Goal: Task Accomplishment & Management: Manage account settings

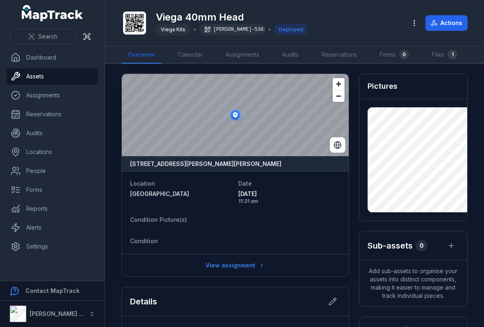
click at [50, 44] on button "Search" at bounding box center [43, 37] width 66 height 16
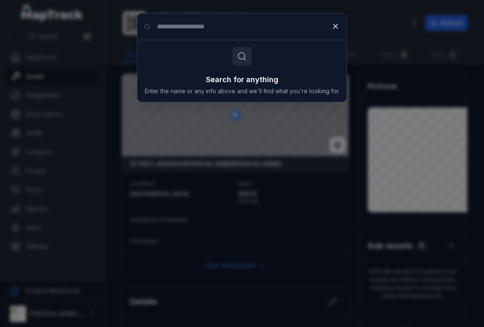
click at [262, 27] on input "Search for anything" at bounding box center [241, 27] width 209 height 26
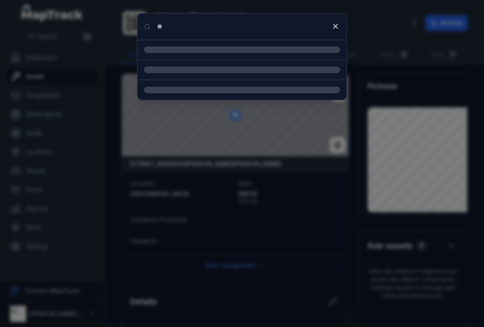
type input "**"
click at [335, 31] on button at bounding box center [336, 26] width 16 height 16
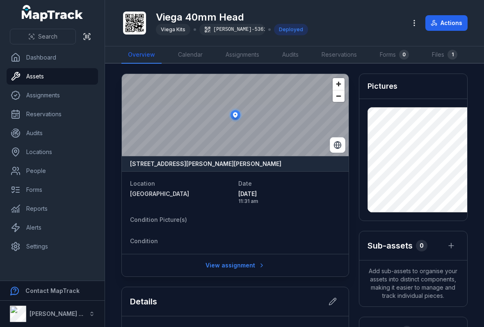
click at [78, 76] on link "Assets" at bounding box center [53, 76] width 92 height 16
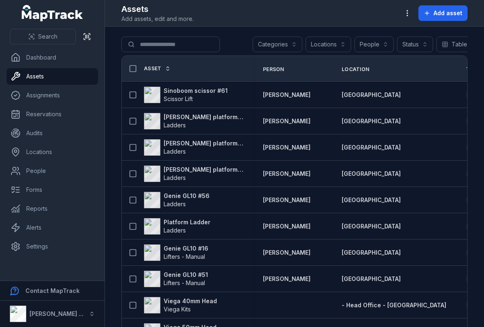
click at [282, 43] on button "Categories" at bounding box center [278, 45] width 50 height 16
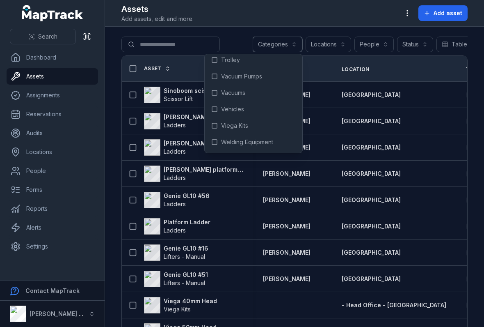
scroll to position [1400, 0]
click at [255, 126] on div "Viega Kits" at bounding box center [253, 125] width 94 height 15
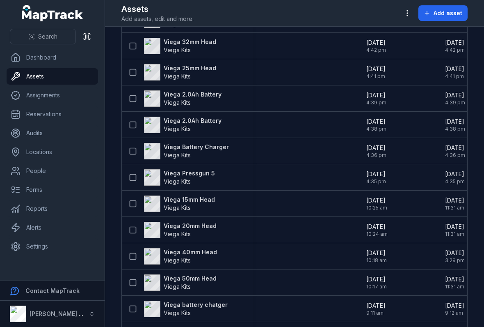
scroll to position [155, 0]
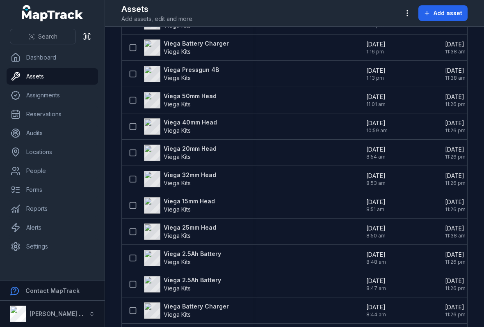
click at [358, 128] on div "[DATE] 10:59 am" at bounding box center [396, 126] width 79 height 21
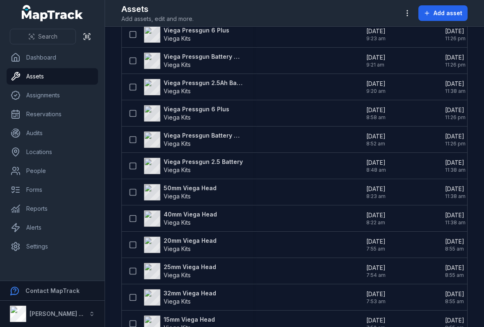
scroll to position [3705, 0]
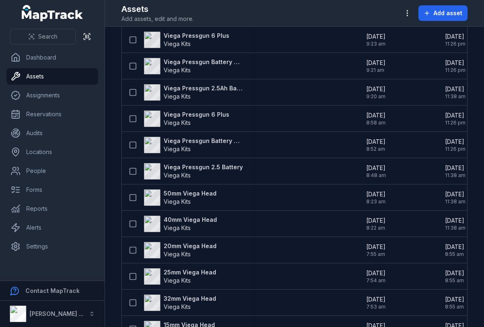
click at [65, 207] on link "Reports" at bounding box center [53, 208] width 92 height 16
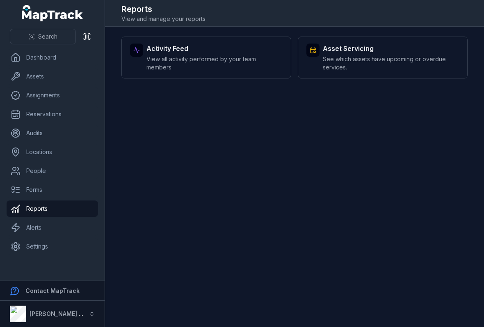
click at [383, 45] on strong "Asset Servicing" at bounding box center [391, 48] width 136 height 10
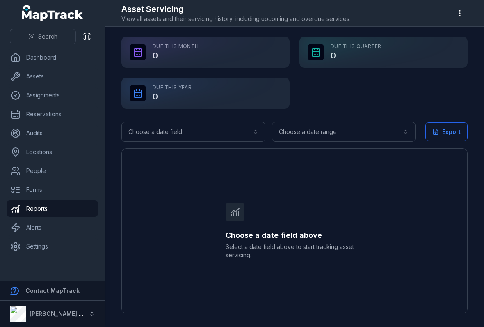
click at [237, 129] on button "Choose a date field" at bounding box center [193, 132] width 144 height 20
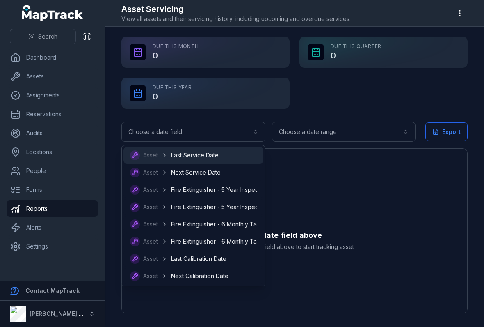
click at [222, 150] on div "Asset Last Service Date" at bounding box center [194, 155] width 140 height 16
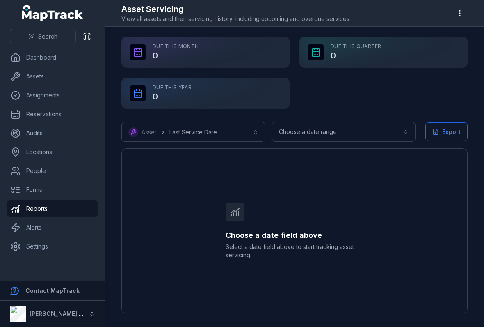
click at [240, 134] on button "**********" at bounding box center [193, 132] width 144 height 20
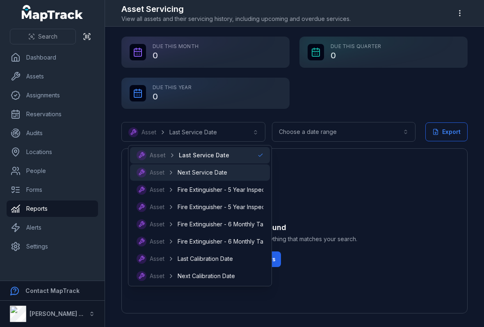
click at [230, 167] on div "Asset Next Service Date" at bounding box center [200, 172] width 127 height 10
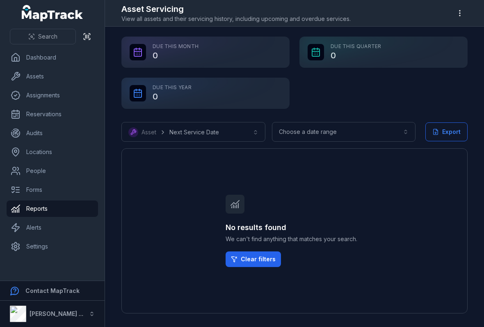
click at [317, 128] on button "Choose a date range" at bounding box center [344, 132] width 144 height 20
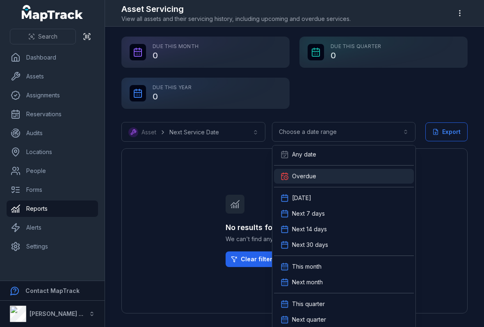
click at [324, 170] on div "Overdue" at bounding box center [344, 176] width 140 height 15
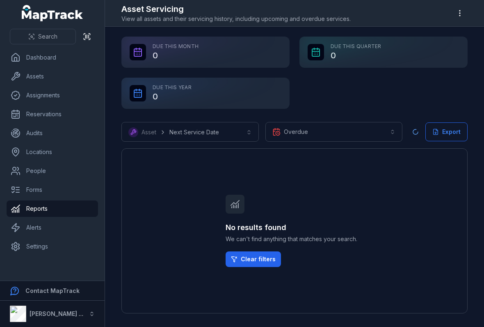
click at [455, 12] on button "button" at bounding box center [460, 13] width 16 height 16
click at [435, 87] on div "Due This Month 0 Due This Quarter 0 Due This Year 0" at bounding box center [294, 73] width 346 height 72
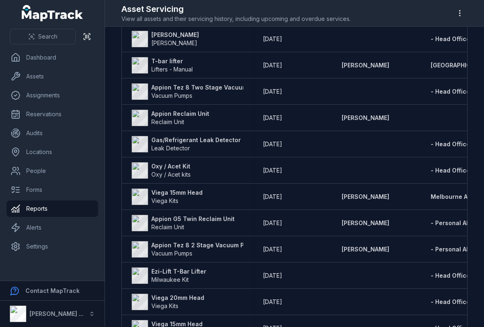
scroll to position [148, 0]
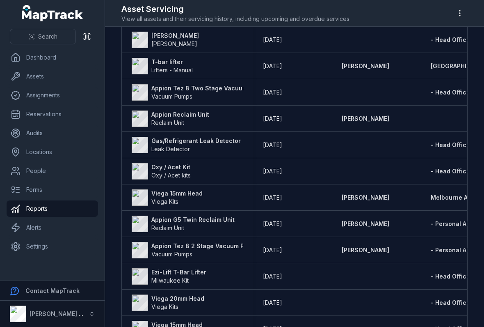
click at [194, 193] on strong "Viega 15mm Head" at bounding box center [176, 193] width 51 height 8
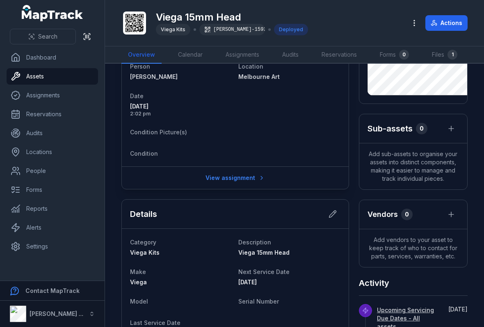
scroll to position [118, 0]
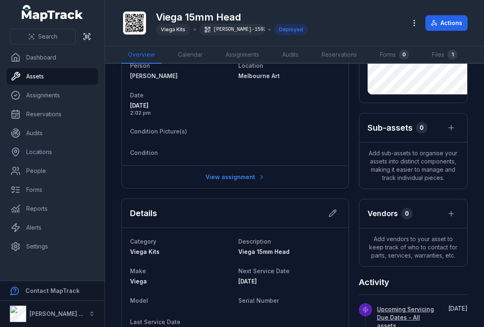
click at [333, 215] on icon at bounding box center [333, 213] width 8 height 8
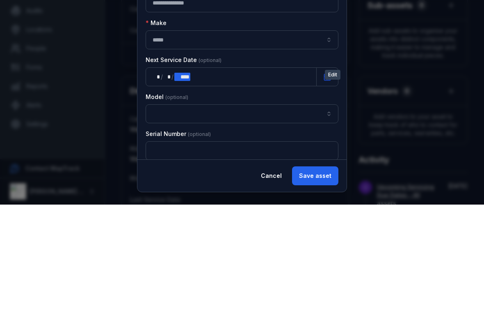
click at [261, 190] on div "** * / ** * / **** ****" at bounding box center [231, 199] width 171 height 19
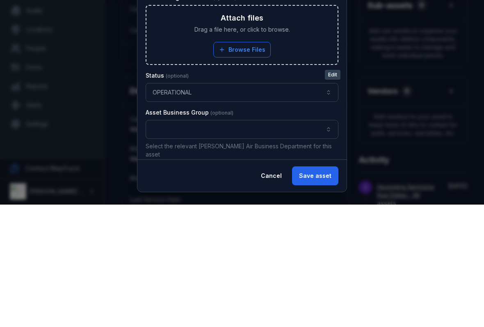
scroll to position [521, 0]
click at [311, 231] on div "Asset Business Group" at bounding box center [242, 235] width 193 height 8
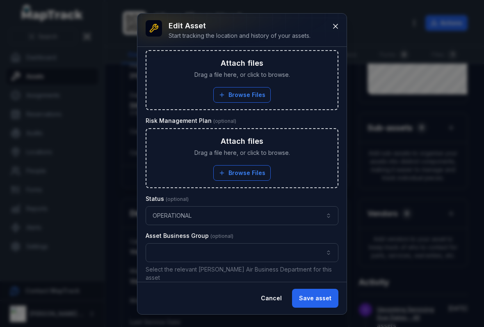
click at [319, 288] on button "Save asset" at bounding box center [315, 297] width 46 height 19
